Goal: Navigation & Orientation: Find specific page/section

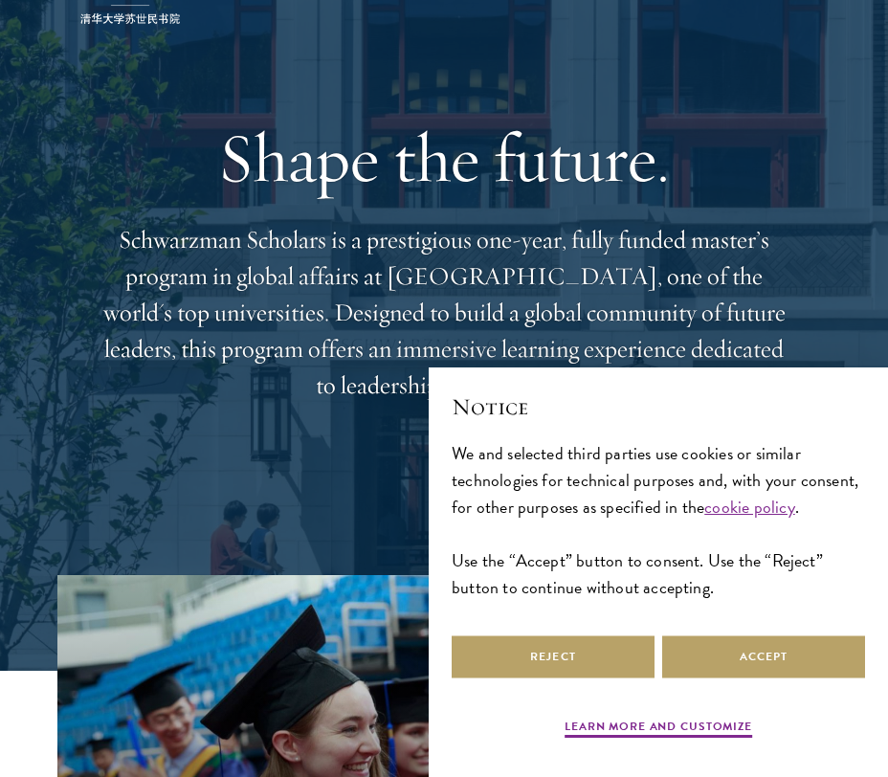
scroll to position [111, 0]
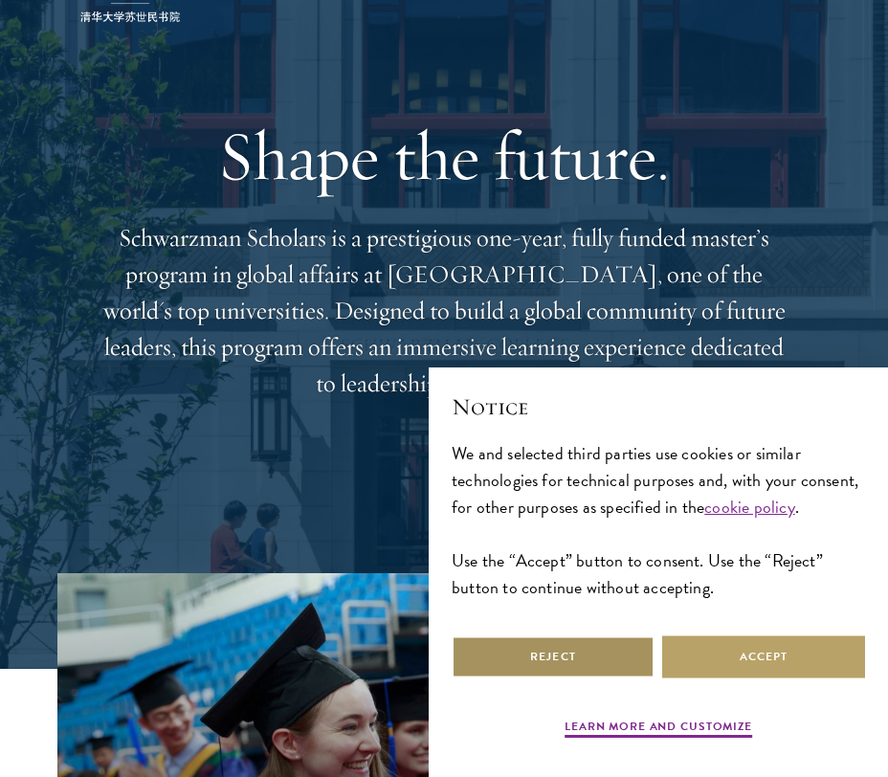
click at [608, 647] on button "Reject" at bounding box center [553, 656] width 203 height 43
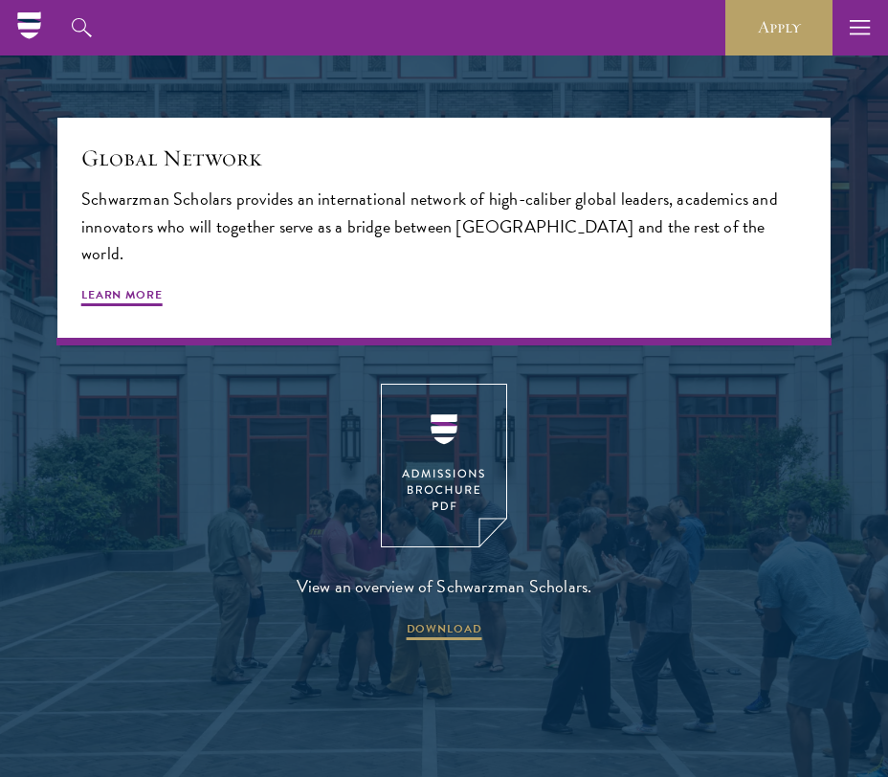
scroll to position [3684, 0]
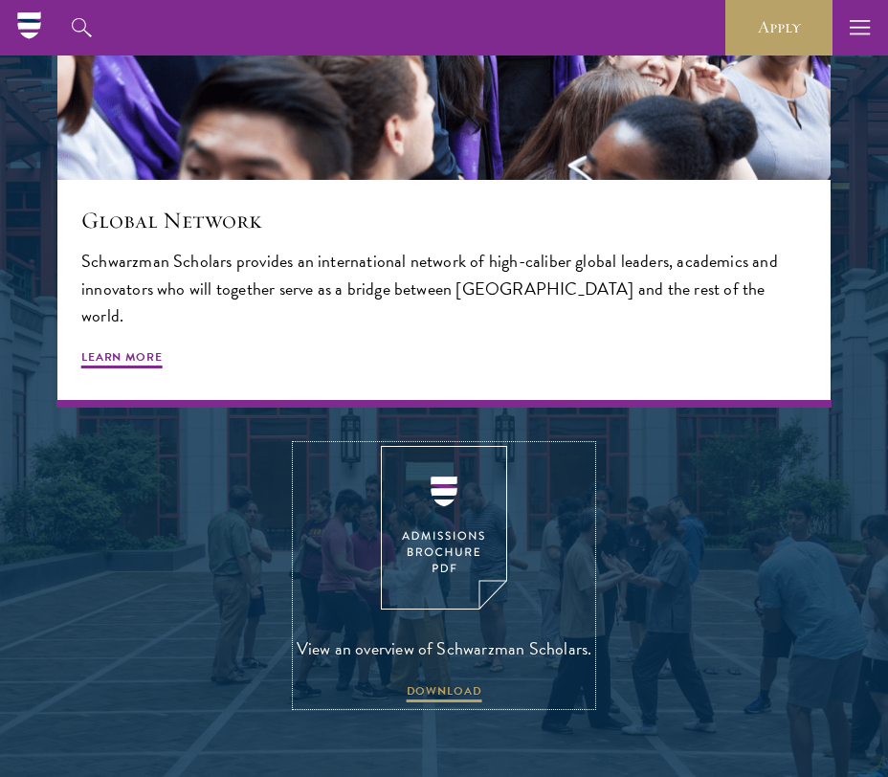
click at [435, 484] on img at bounding box center [444, 528] width 126 height 164
